Goal: Transaction & Acquisition: Download file/media

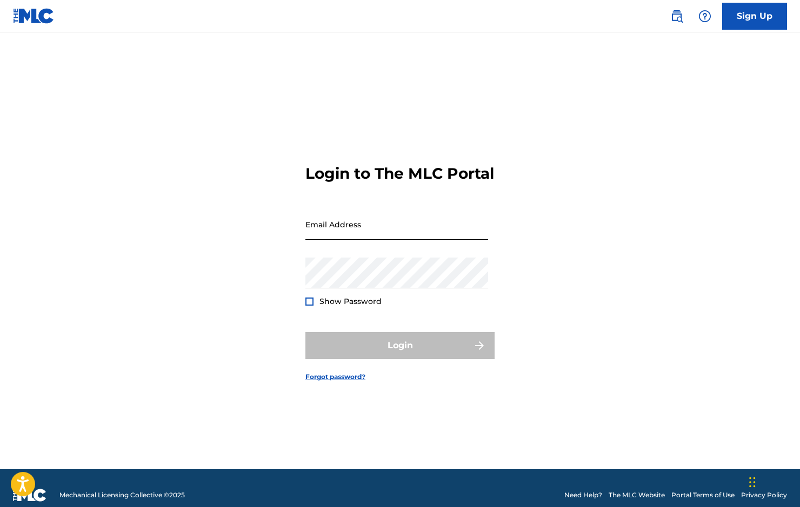
click at [339, 237] on input "Email Address" at bounding box center [396, 224] width 183 height 31
type input "[EMAIL_ADDRESS][DOMAIN_NAME]"
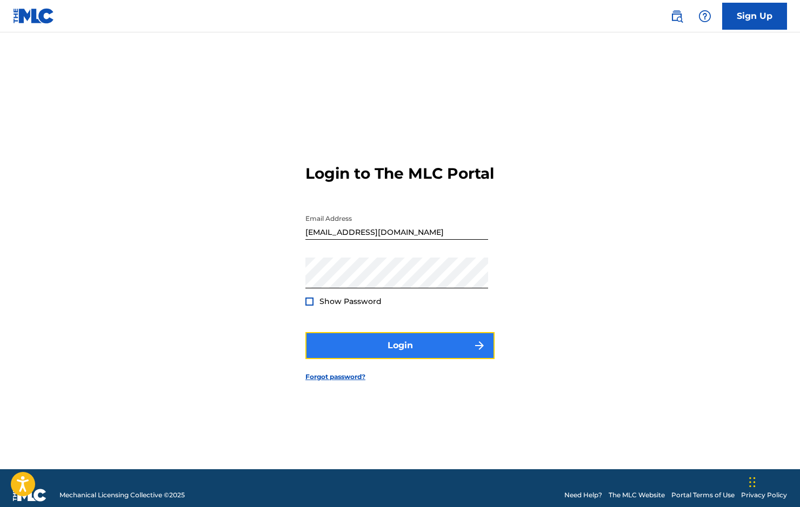
click at [384, 357] on button "Login" at bounding box center [399, 345] width 189 height 27
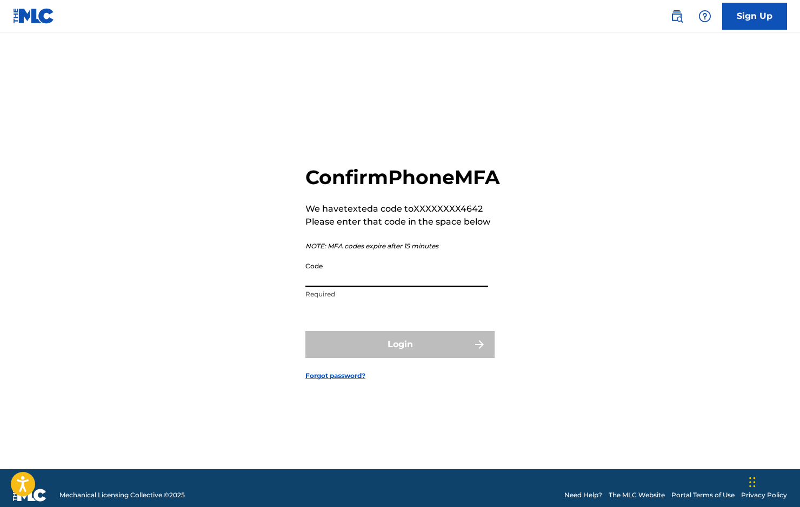
click at [325, 287] on input "Code" at bounding box center [396, 272] width 183 height 31
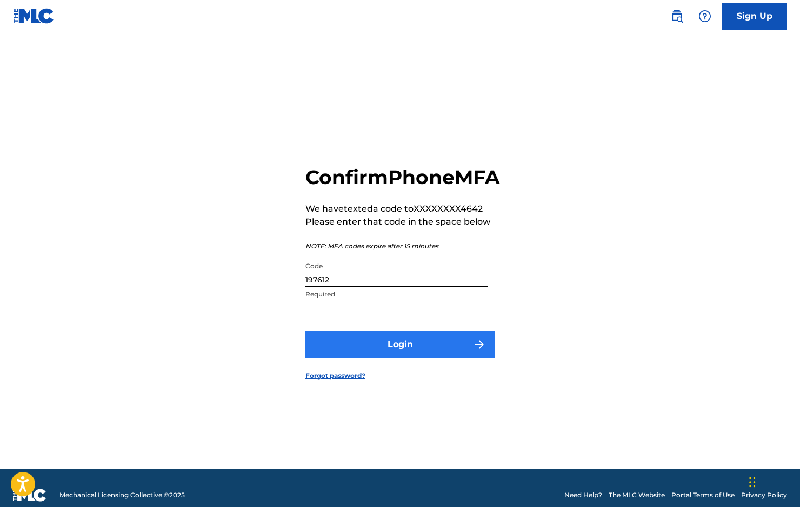
type input "197612"
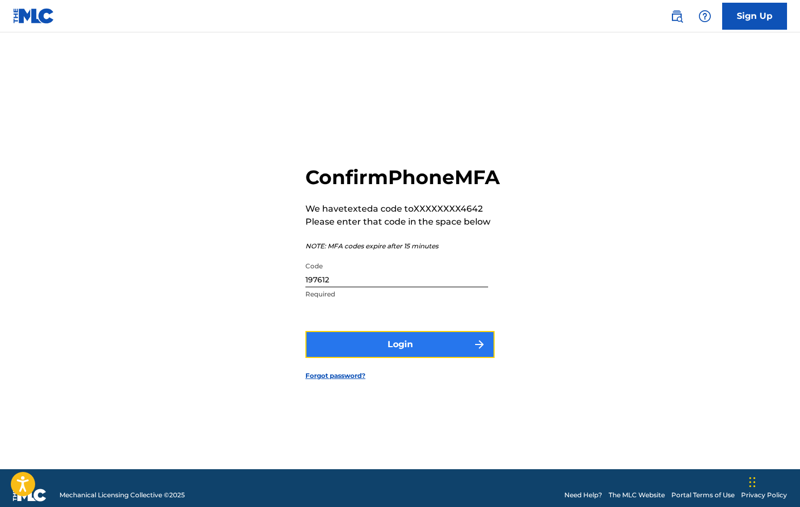
click at [374, 354] on button "Login" at bounding box center [399, 344] width 189 height 27
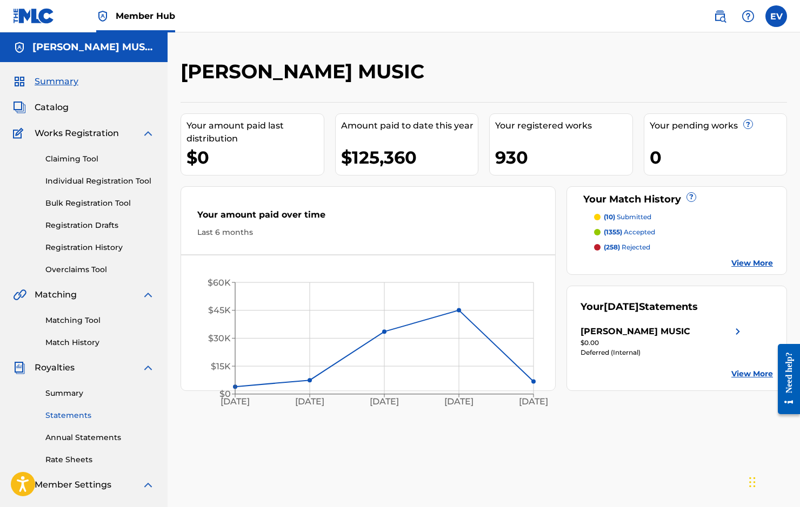
click at [72, 413] on link "Statements" at bounding box center [99, 415] width 109 height 11
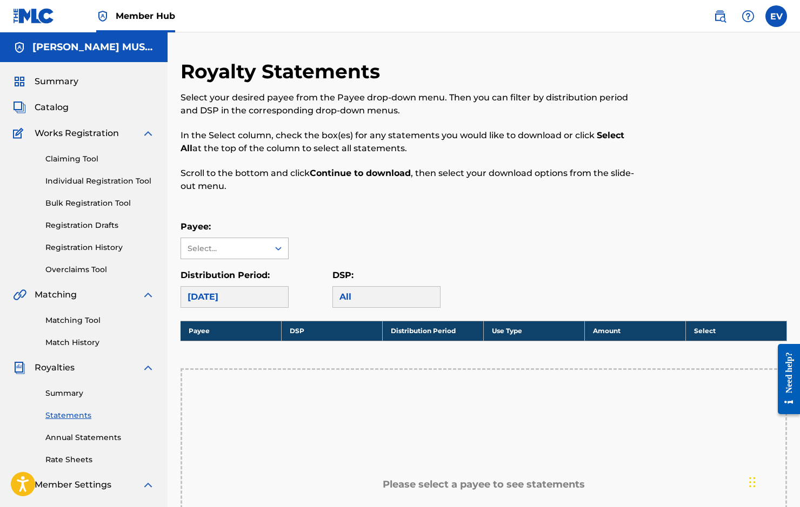
click at [230, 244] on div "Select..." at bounding box center [223, 248] width 73 height 11
click at [230, 275] on div "[PERSON_NAME] MUSIC" at bounding box center [234, 279] width 107 height 40
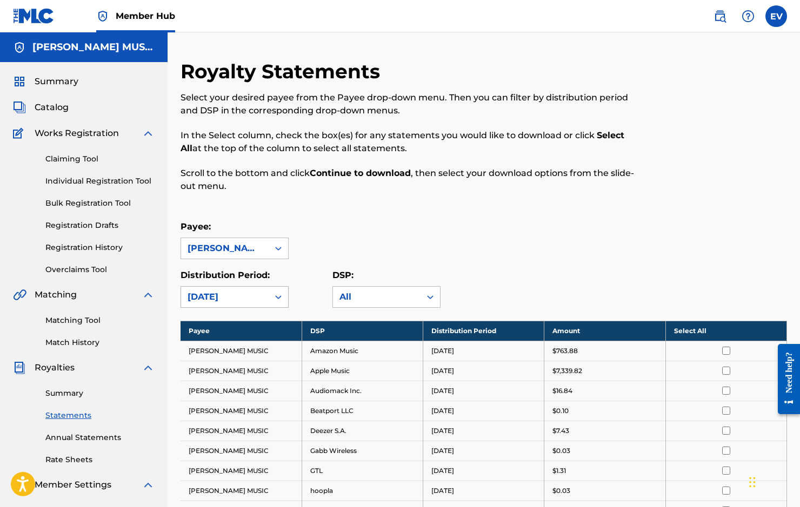
click at [247, 296] on div "[DATE]" at bounding box center [224, 297] width 75 height 13
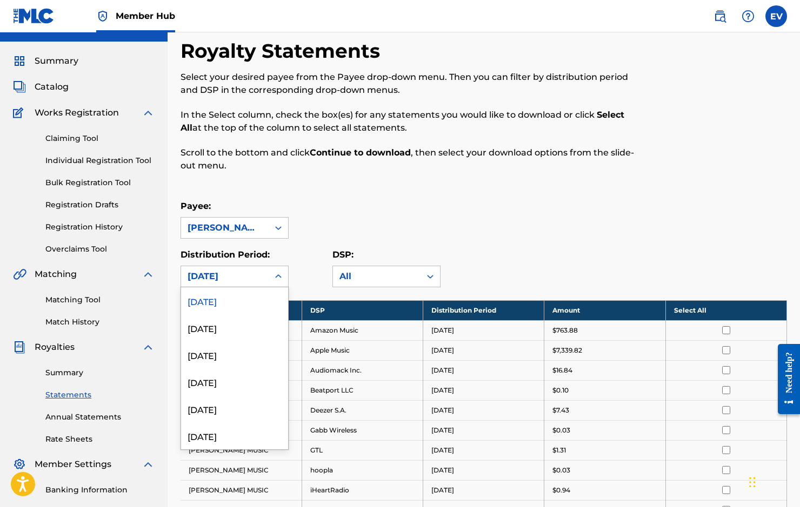
scroll to position [22, 0]
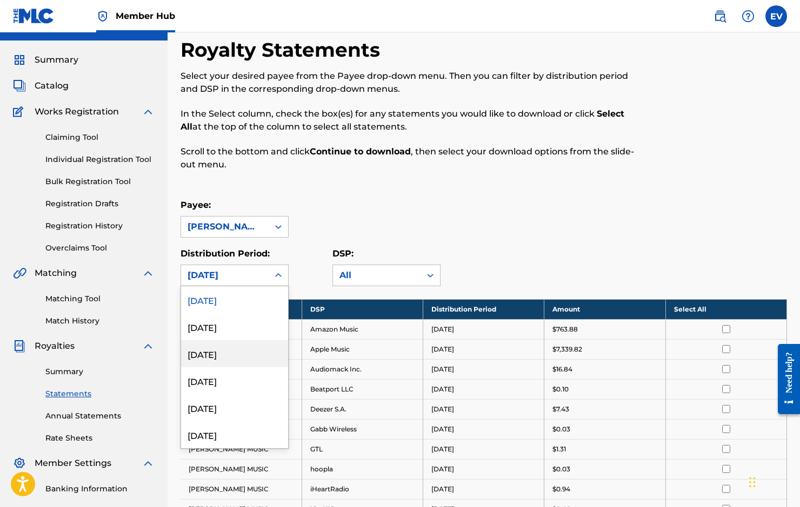
click at [217, 352] on div "[DATE]" at bounding box center [234, 353] width 107 height 27
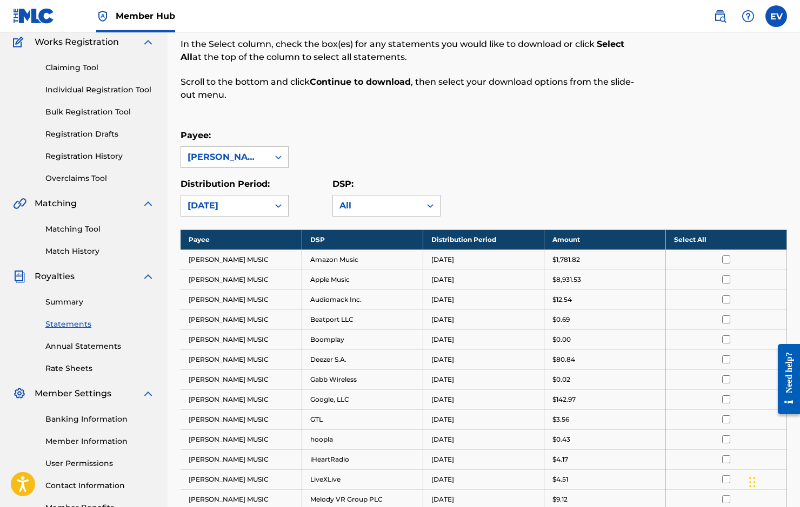
scroll to position [96, 0]
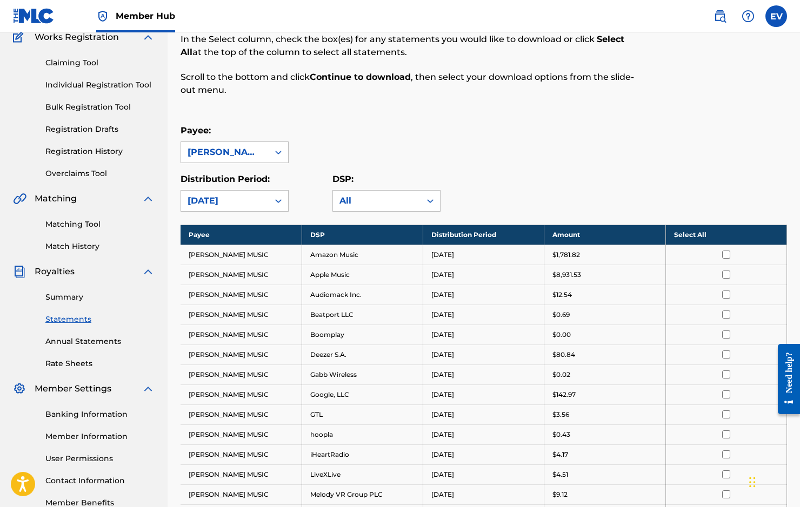
click at [266, 198] on div "[DATE]" at bounding box center [225, 201] width 88 height 21
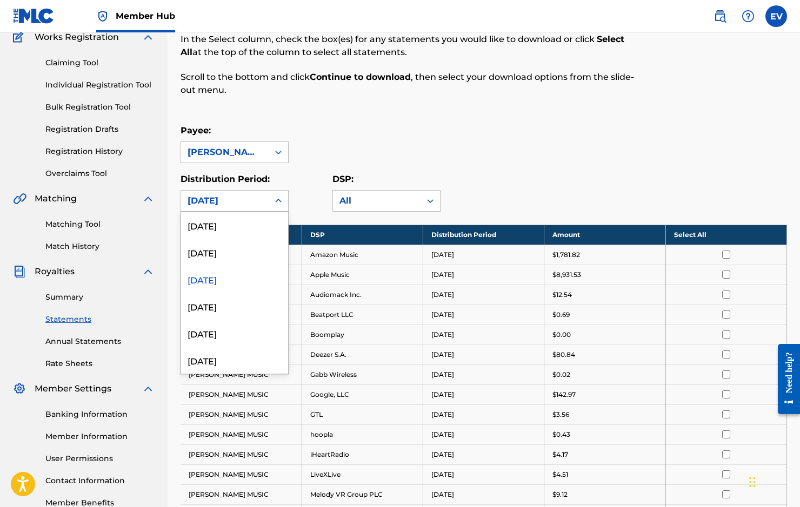
click at [228, 280] on div "[DATE]" at bounding box center [234, 279] width 107 height 27
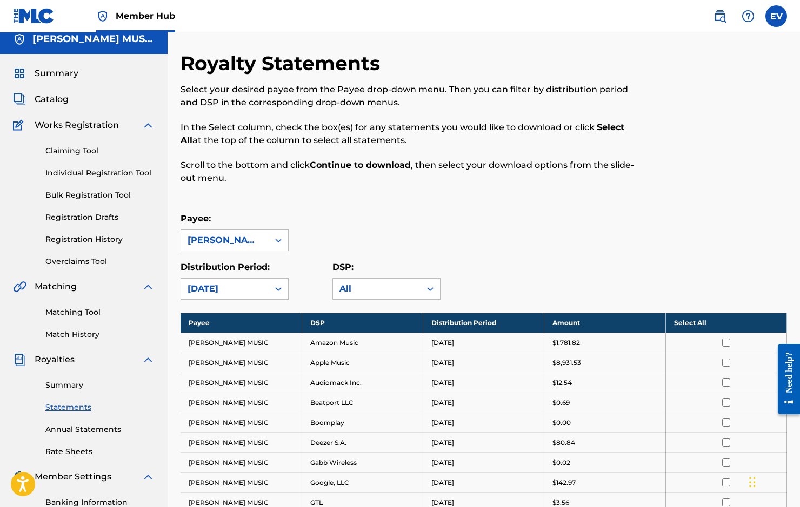
scroll to position [0, 0]
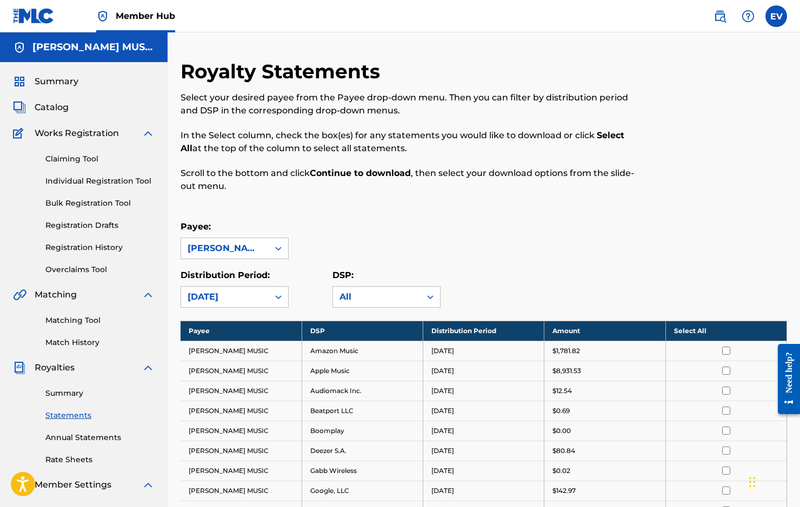
click at [722, 330] on th "Select All" at bounding box center [725, 331] width 121 height 20
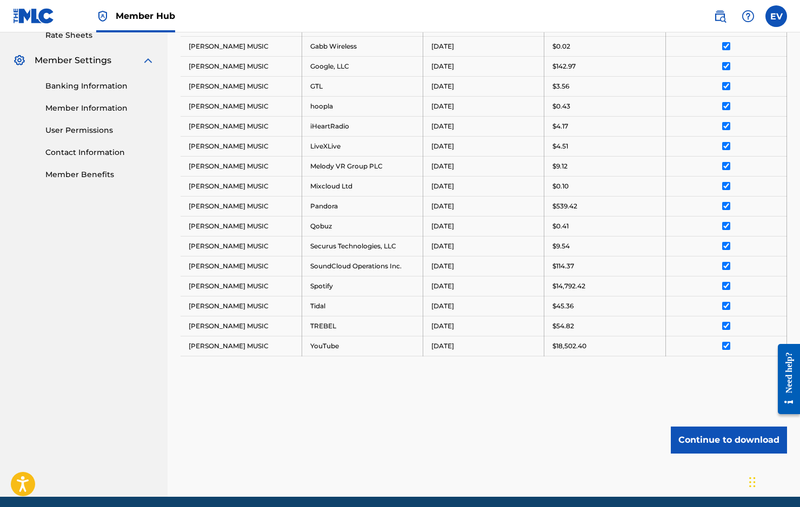
scroll to position [466, 0]
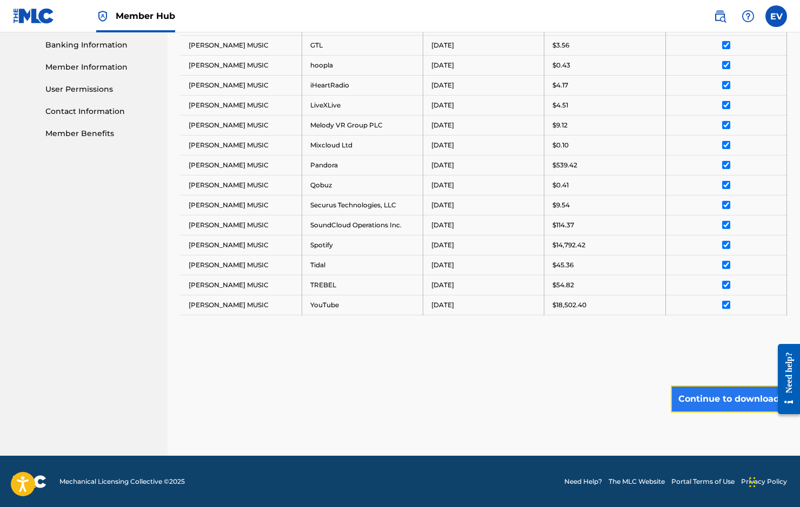
click at [700, 398] on button "Continue to download" at bounding box center [728, 399] width 116 height 27
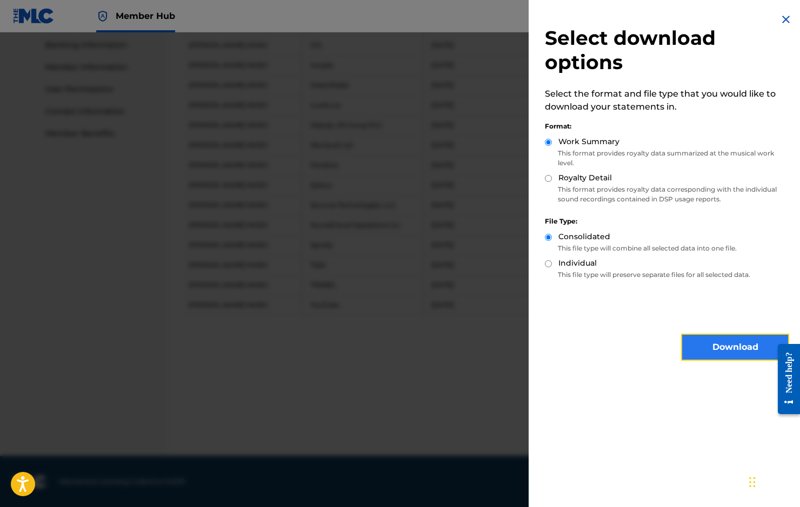
click at [693, 343] on button "Download" at bounding box center [735, 347] width 108 height 27
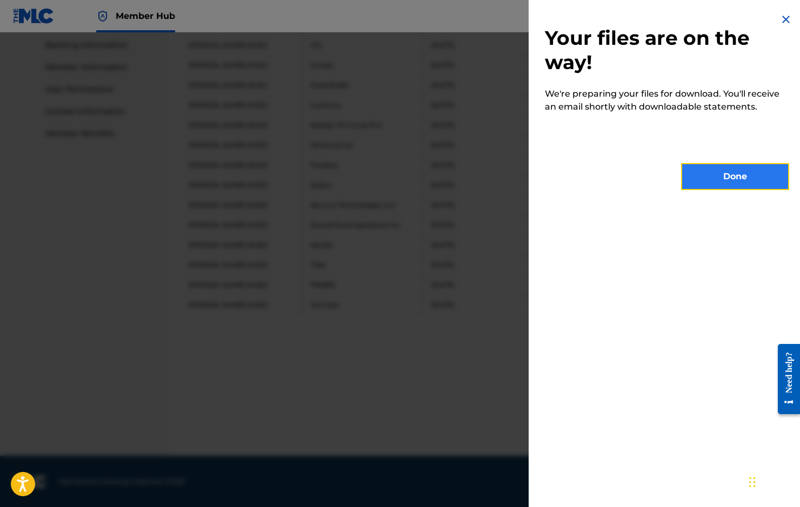
click at [730, 177] on button "Done" at bounding box center [735, 176] width 108 height 27
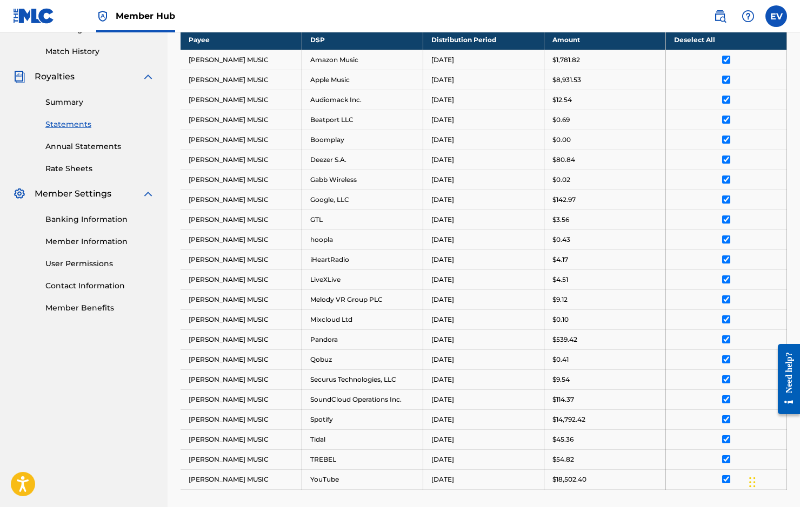
scroll to position [115, 0]
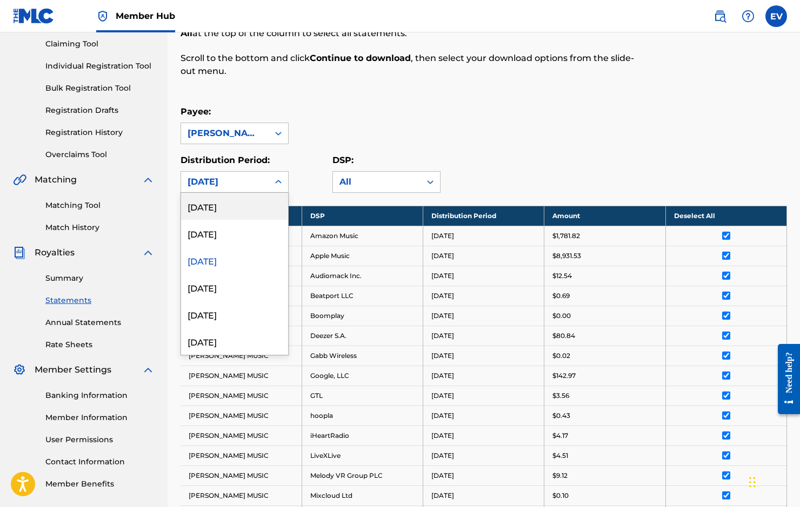
click at [248, 186] on div "[DATE]" at bounding box center [224, 182] width 75 height 13
click at [219, 234] on div "[DATE]" at bounding box center [234, 233] width 107 height 27
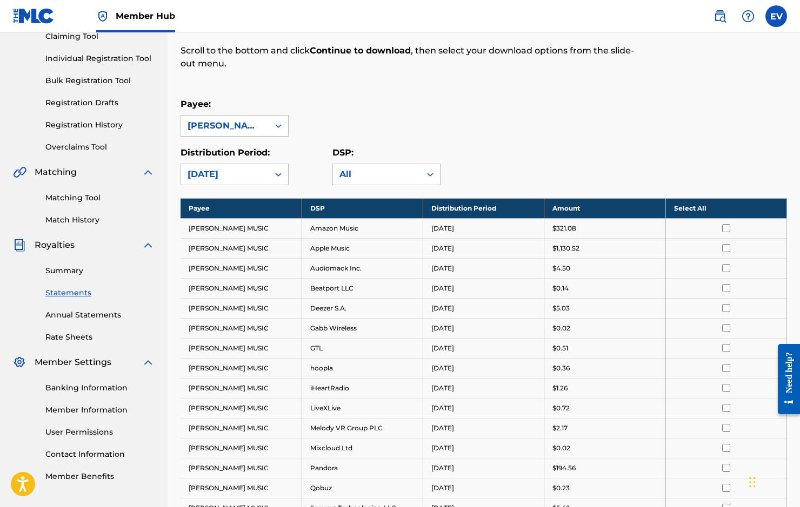
scroll to position [86, 0]
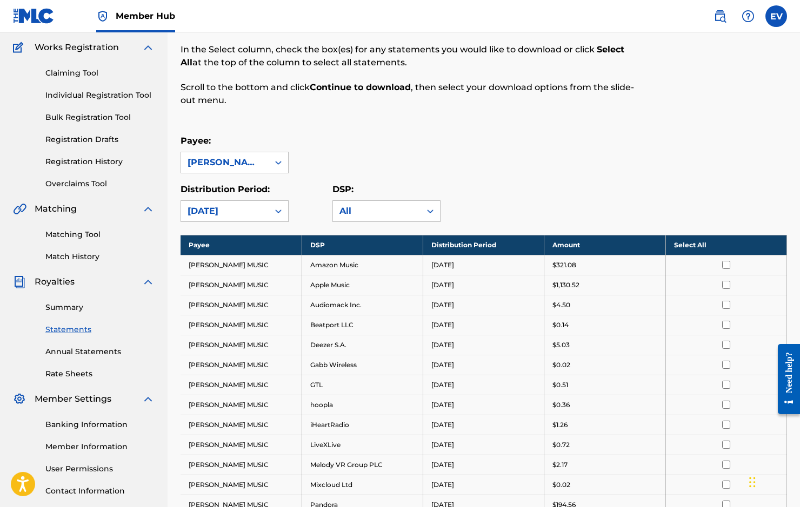
click at [688, 241] on th "Select All" at bounding box center [725, 245] width 121 height 20
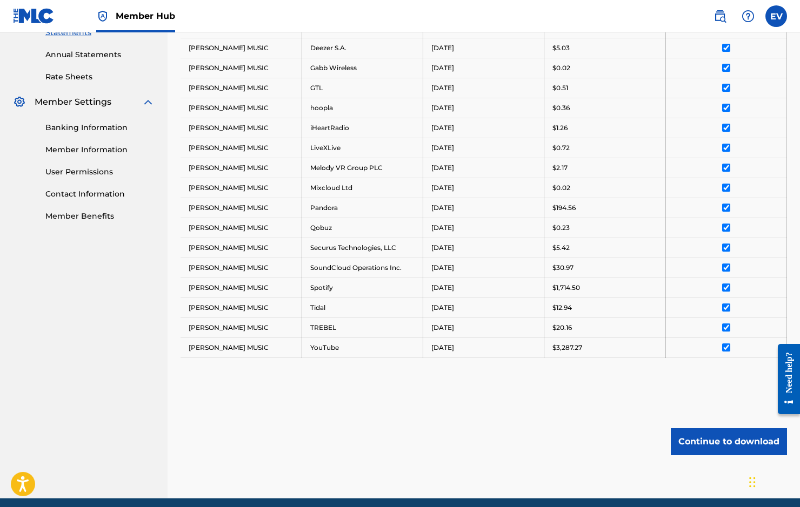
scroll to position [426, 0]
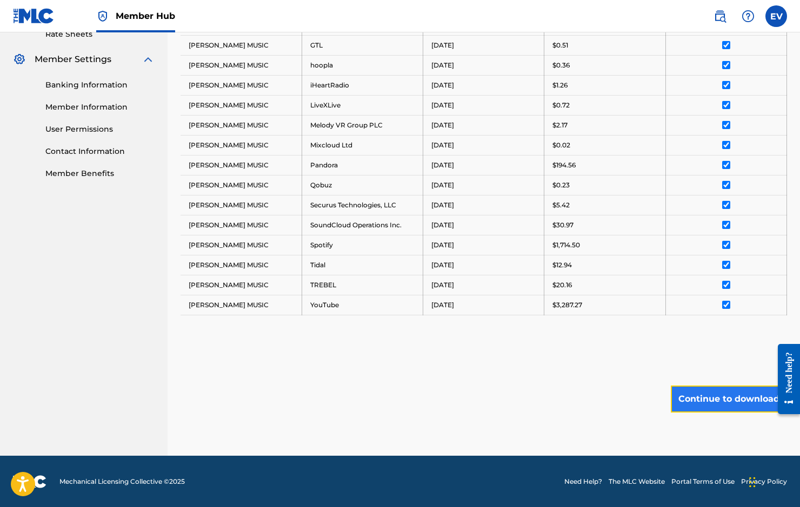
click at [703, 406] on button "Continue to download" at bounding box center [728, 399] width 116 height 27
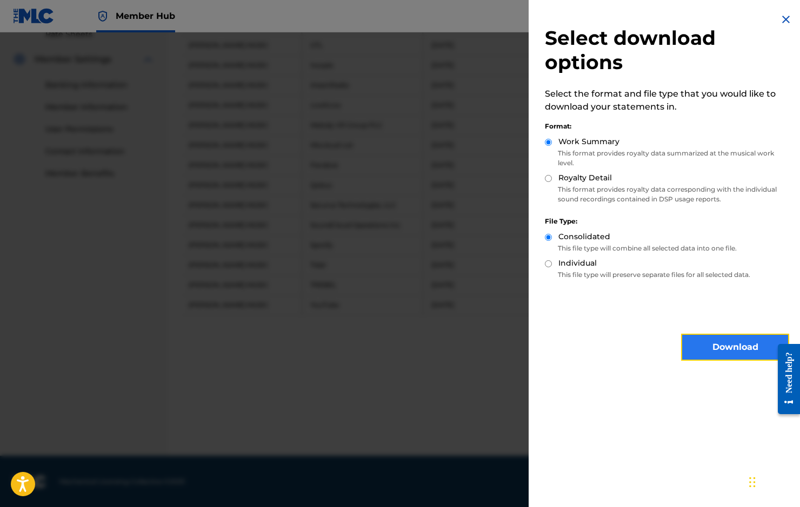
click at [701, 342] on button "Download" at bounding box center [735, 347] width 108 height 27
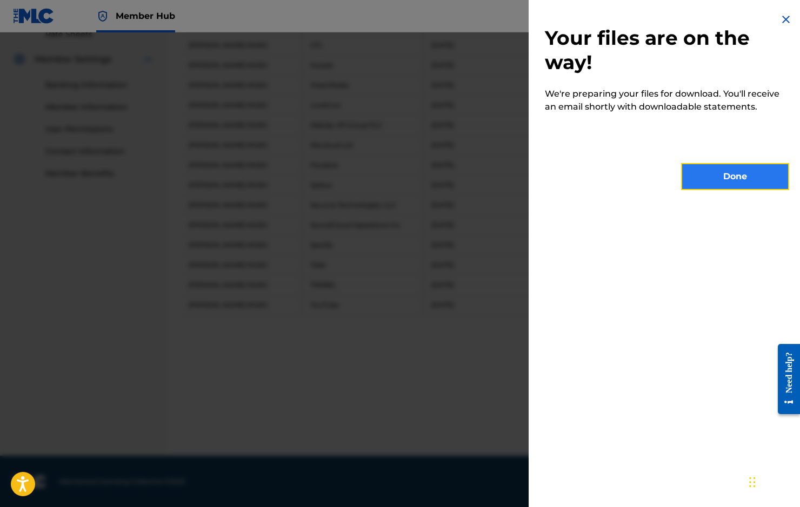
click at [769, 179] on button "Done" at bounding box center [735, 176] width 108 height 27
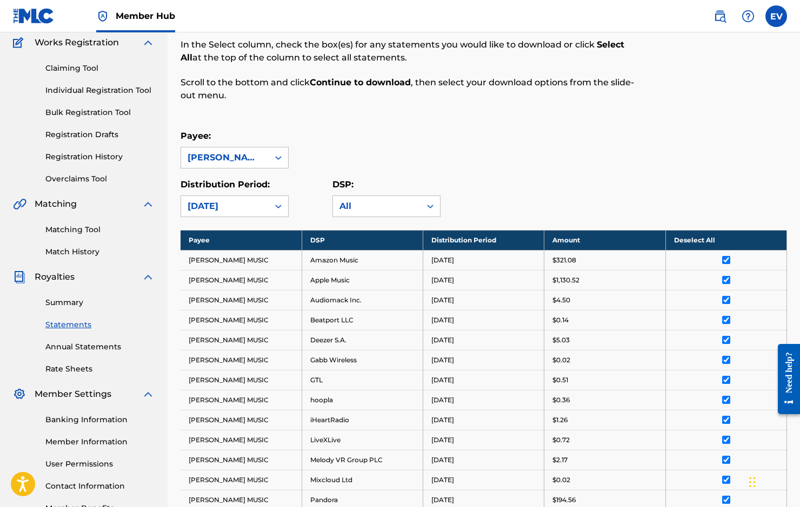
scroll to position [80, 0]
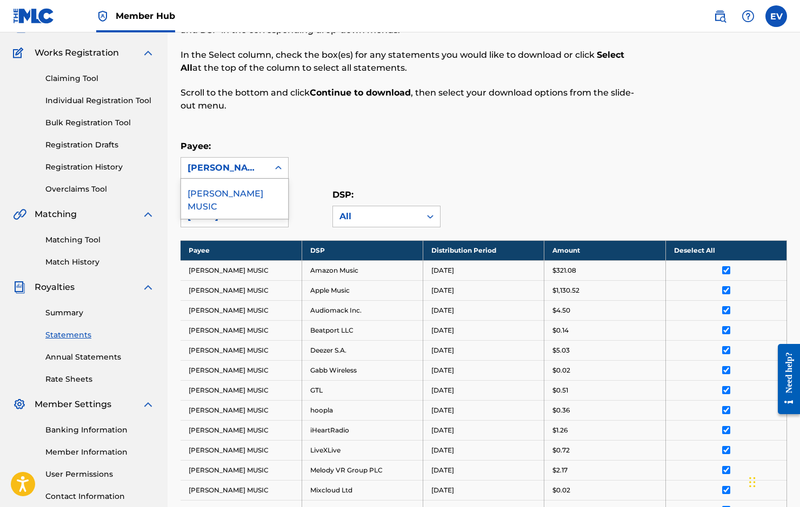
click at [259, 163] on div "[PERSON_NAME] MUSIC" at bounding box center [224, 168] width 75 height 13
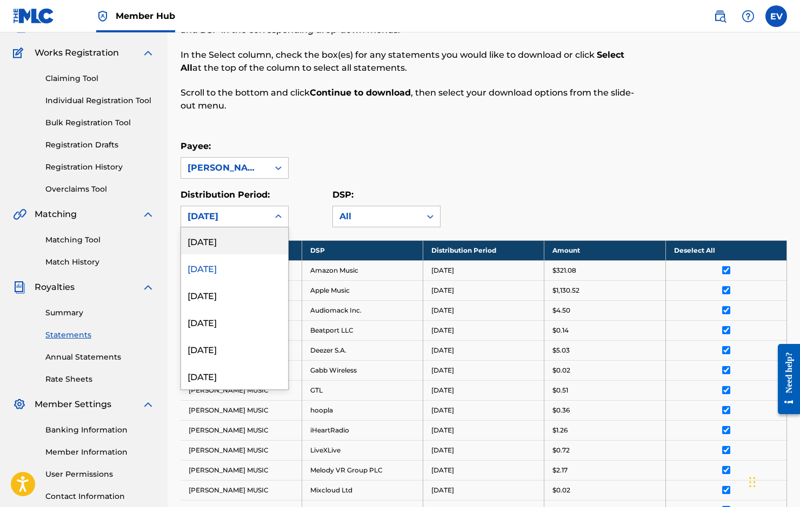
click at [243, 214] on div "[DATE]" at bounding box center [224, 216] width 75 height 13
click at [225, 244] on div "[DATE]" at bounding box center [234, 240] width 107 height 27
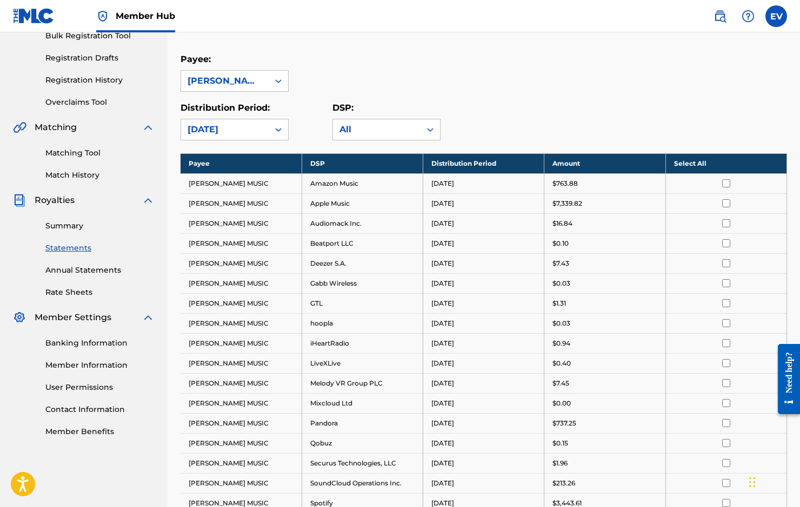
scroll to position [174, 0]
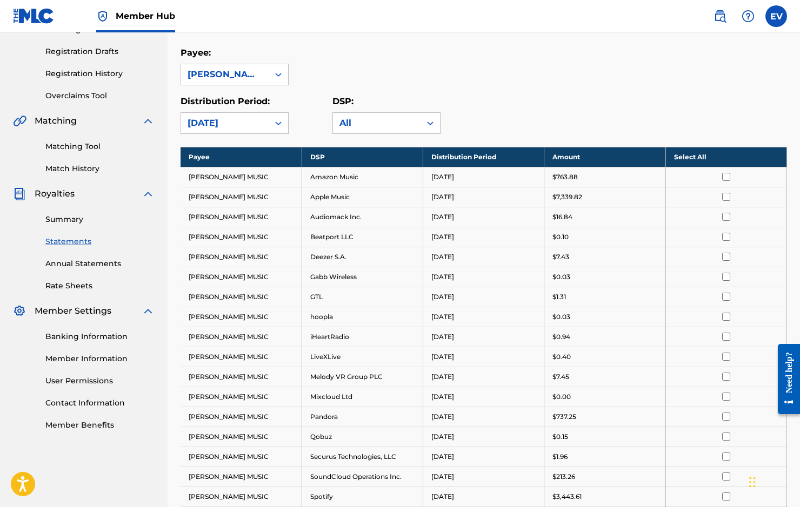
click at [698, 152] on th "Select All" at bounding box center [725, 157] width 121 height 20
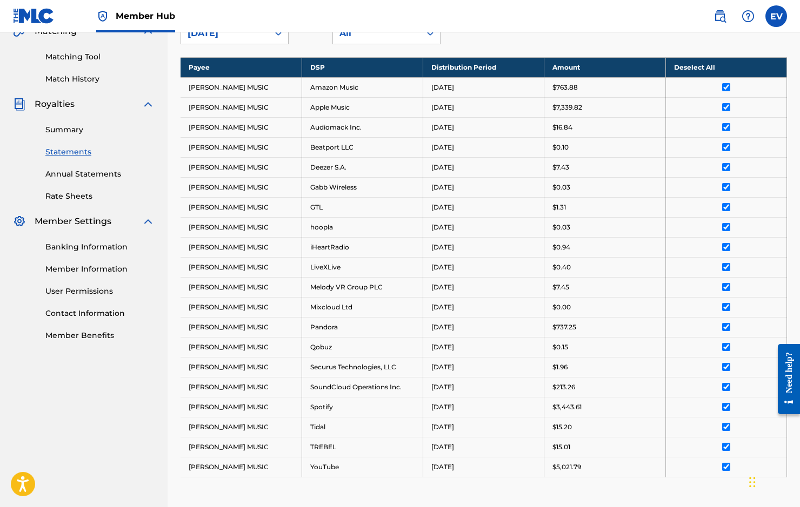
scroll to position [426, 0]
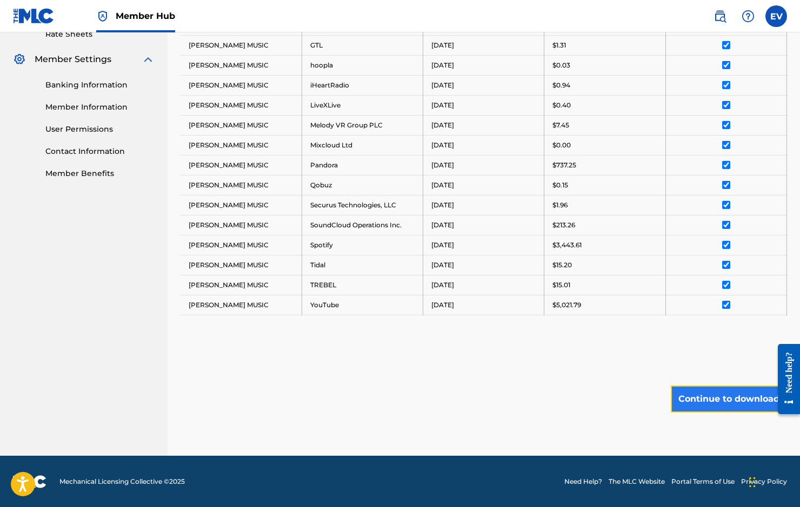
click at [726, 401] on button "Continue to download" at bounding box center [728, 399] width 116 height 27
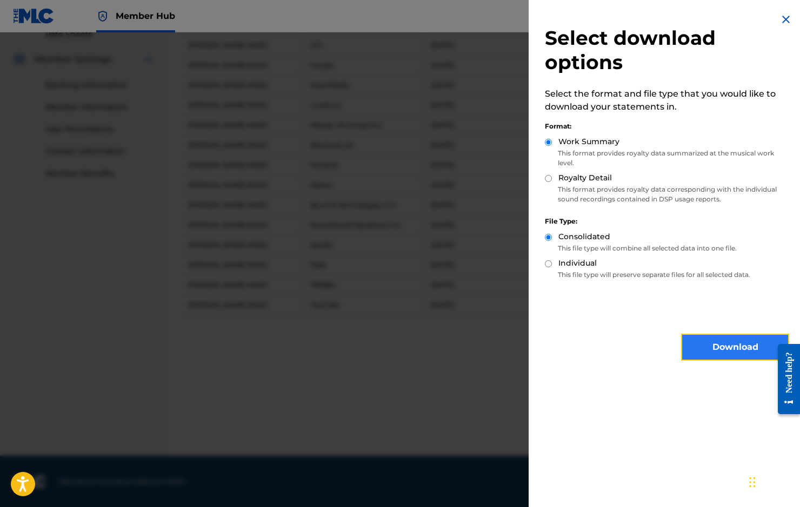
click at [709, 348] on button "Download" at bounding box center [735, 347] width 108 height 27
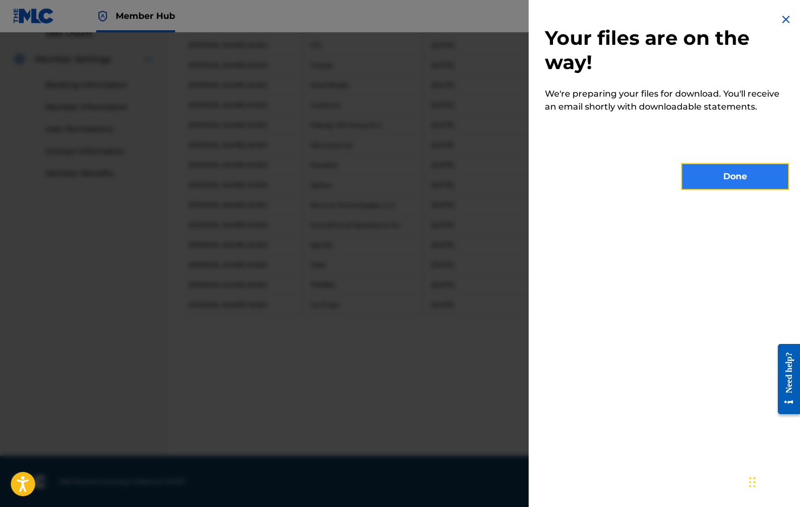
click at [711, 173] on button "Done" at bounding box center [735, 176] width 108 height 27
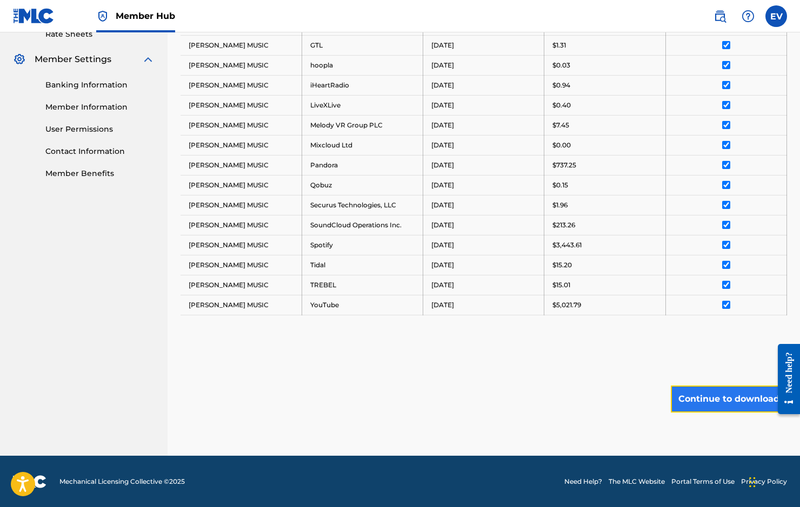
click at [701, 393] on button "Continue to download" at bounding box center [728, 399] width 116 height 27
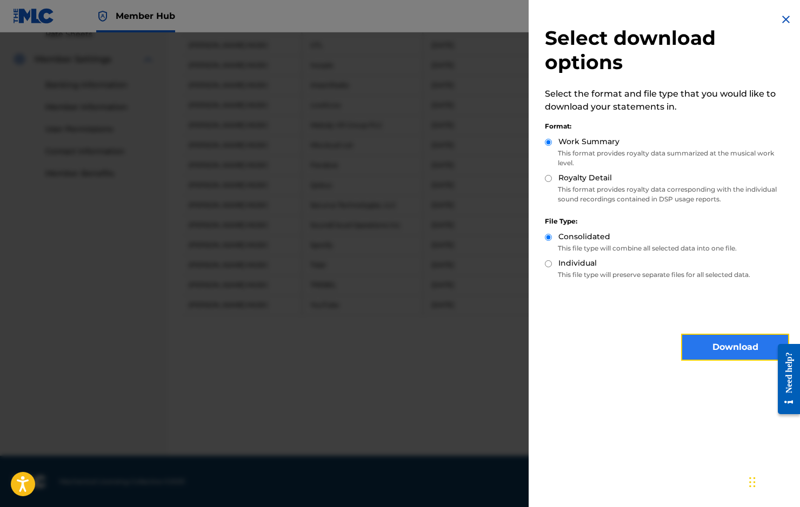
click at [714, 350] on button "Download" at bounding box center [735, 347] width 108 height 27
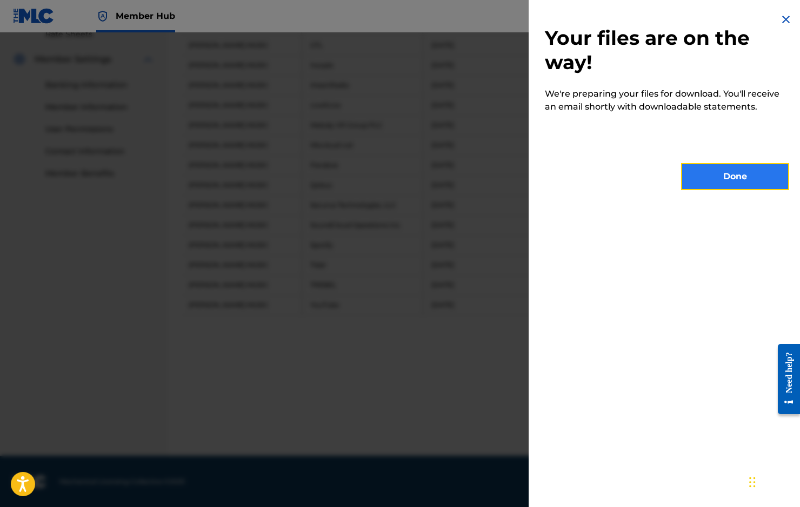
click at [728, 176] on button "Done" at bounding box center [735, 176] width 108 height 27
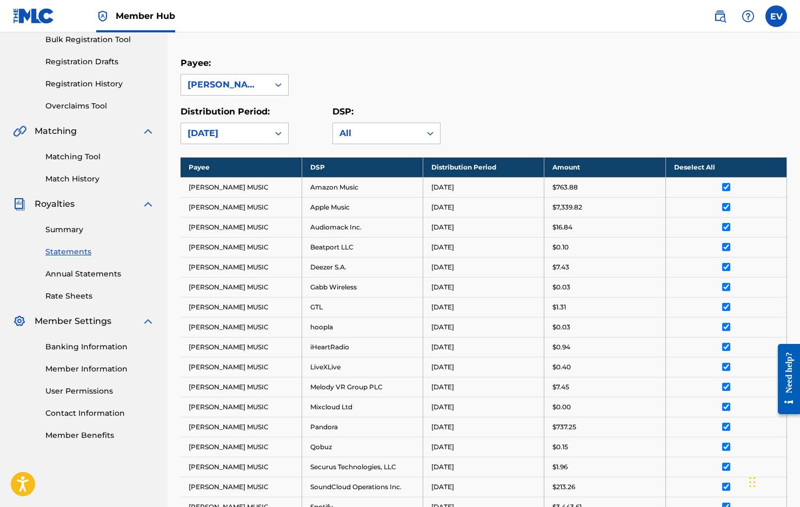
scroll to position [0, 0]
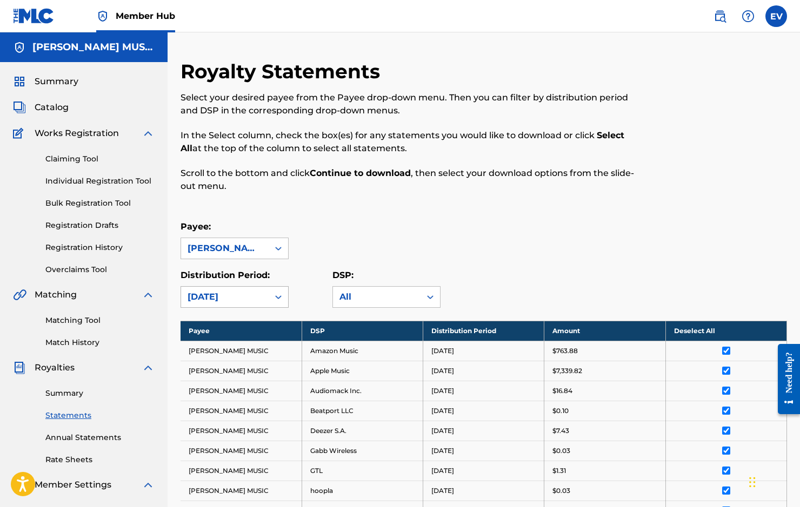
click at [247, 298] on div "[DATE]" at bounding box center [224, 297] width 75 height 13
click at [359, 218] on div "Royalty Statements Select your desired payee from the Payee drop-down menu. The…" at bounding box center [483, 470] width 606 height 822
